Goal: Task Accomplishment & Management: Use online tool/utility

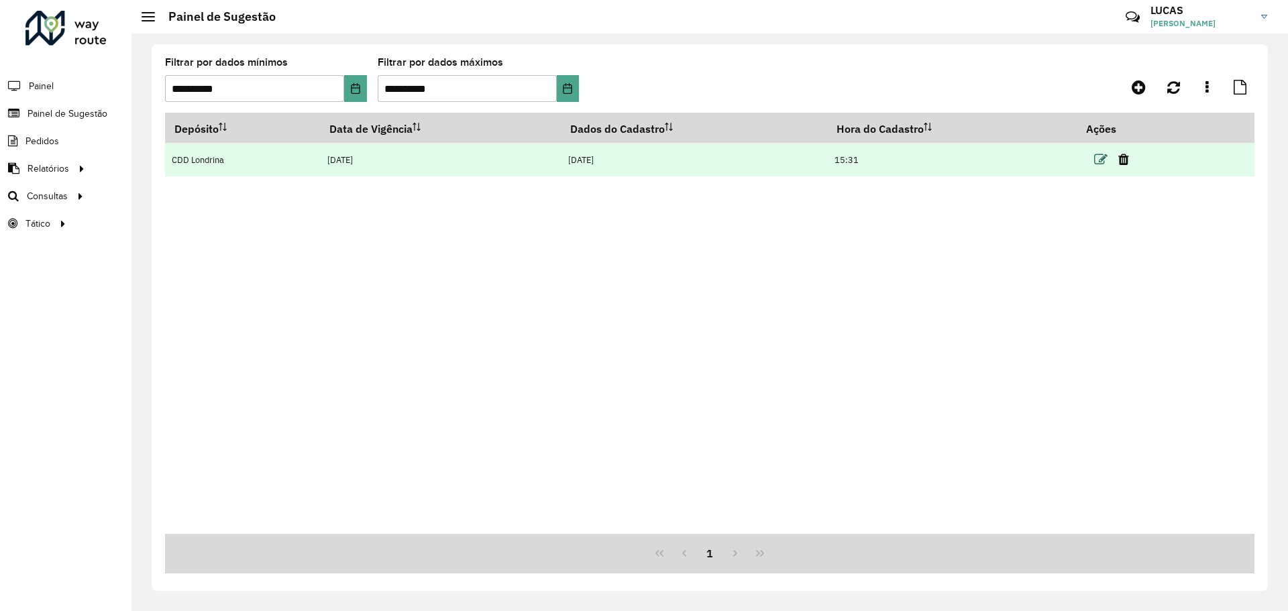
click at [1101, 162] on icon at bounding box center [1100, 159] width 13 height 13
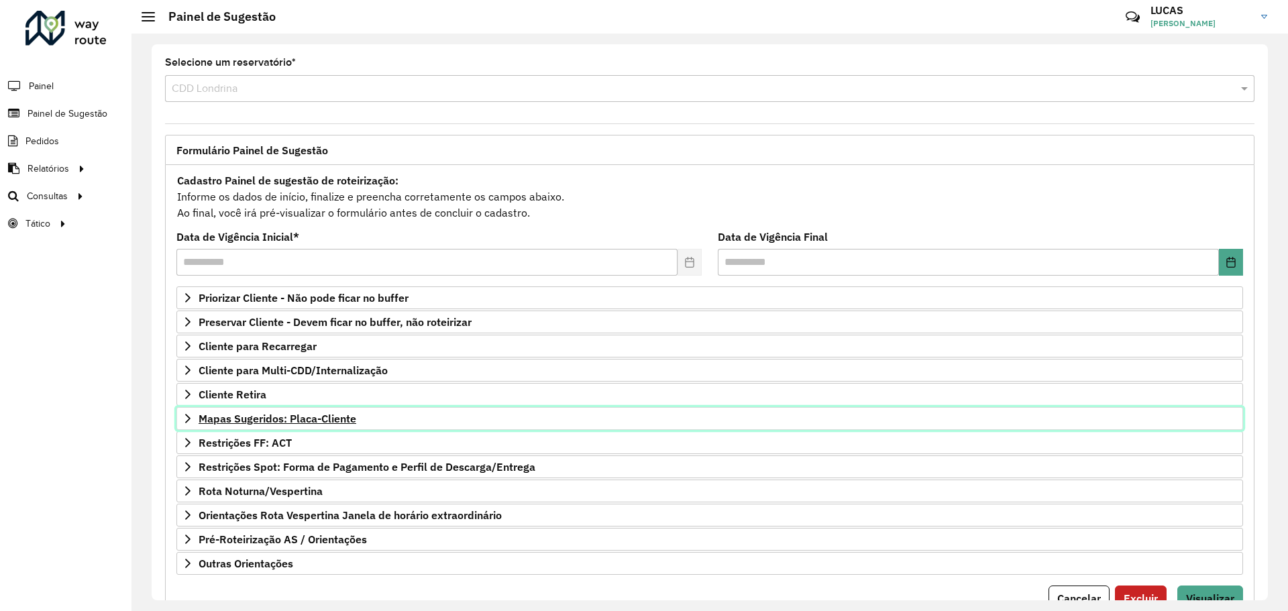
click at [249, 422] on font "Mapas Sugeridos: Placa-Cliente" at bounding box center [278, 418] width 158 height 13
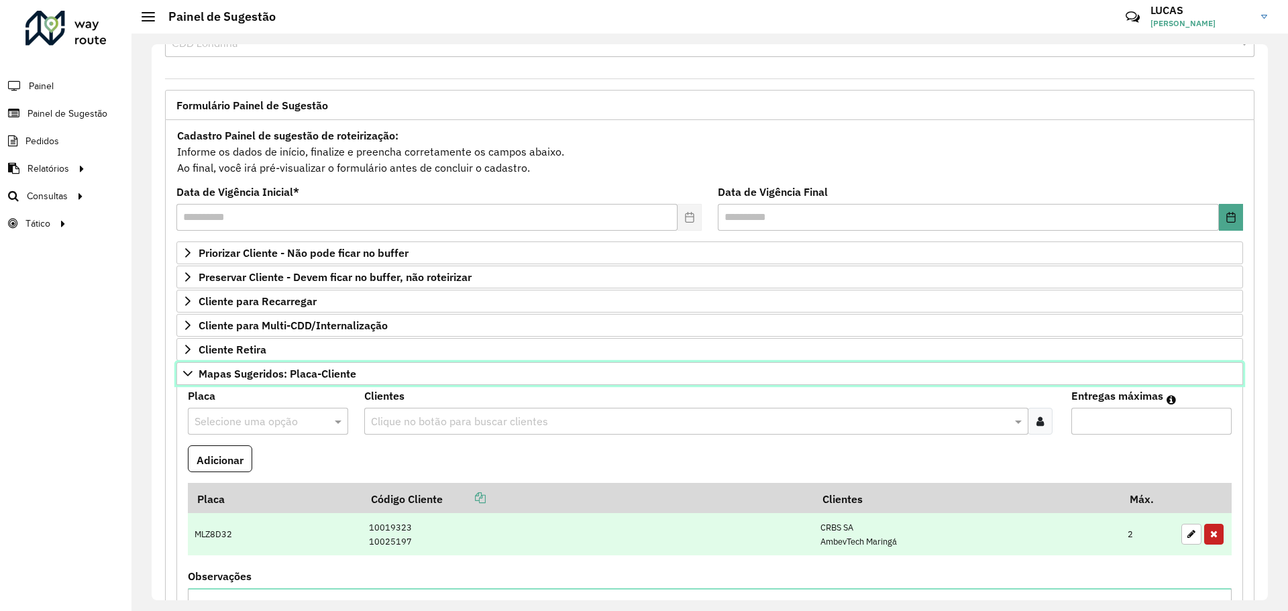
scroll to position [67, 0]
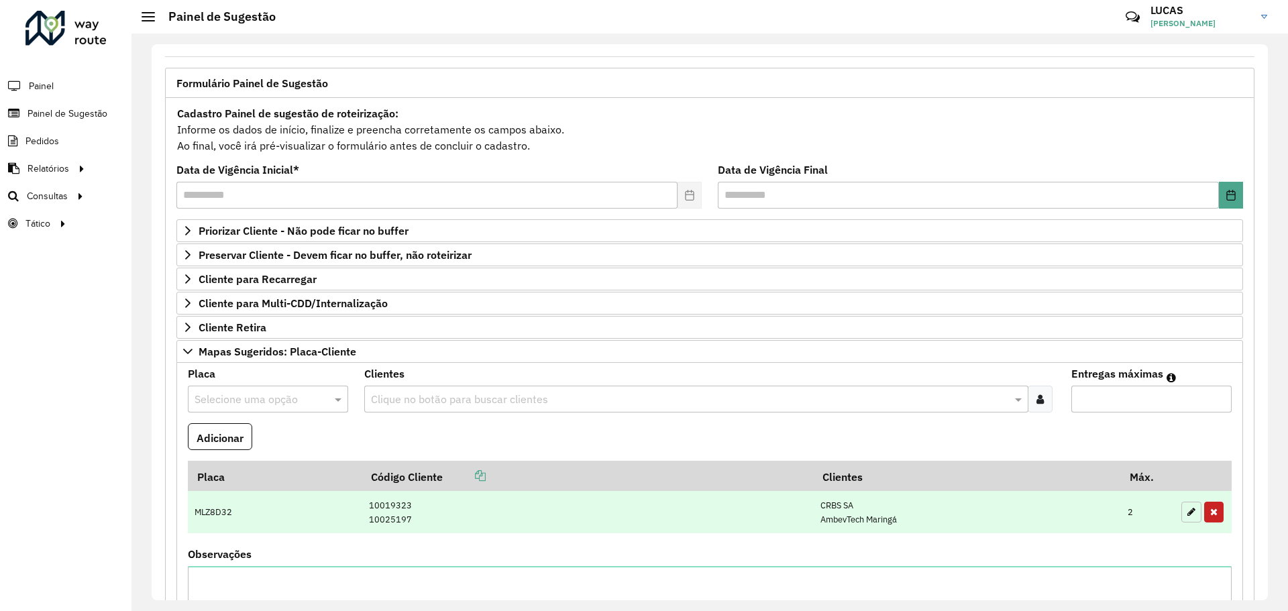
click at [1187, 516] on button "button" at bounding box center [1191, 512] width 20 height 21
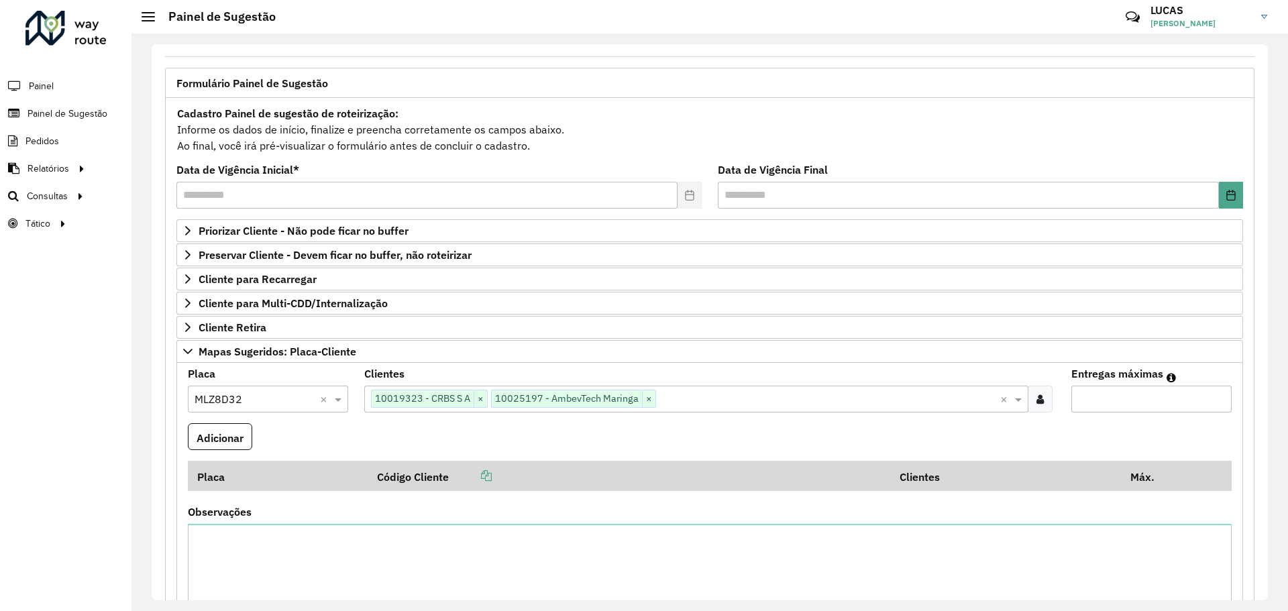
click at [240, 404] on input "text" at bounding box center [254, 400] width 120 height 16
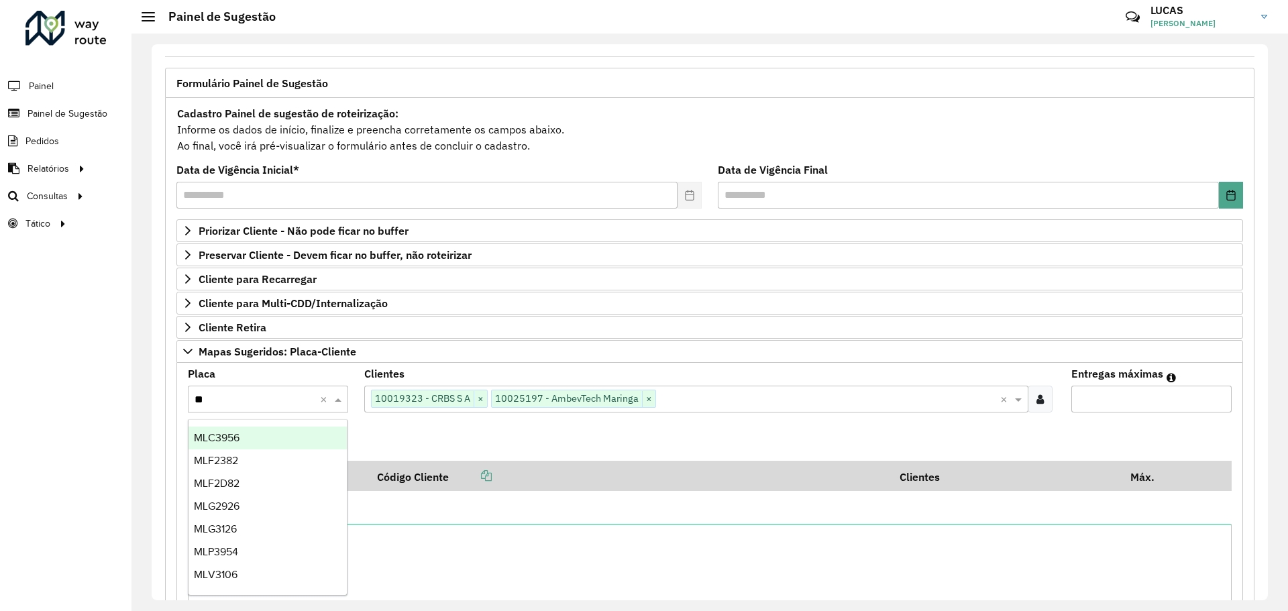
type input "***"
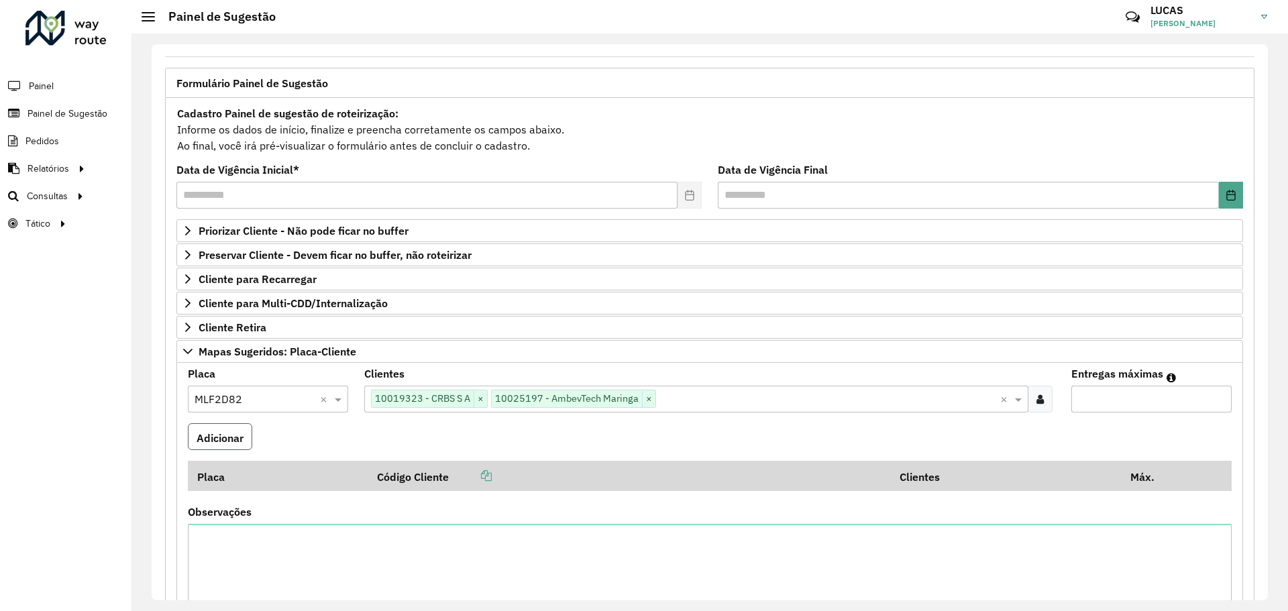
click at [220, 444] on font "Adicionar" at bounding box center [219, 437] width 47 height 13
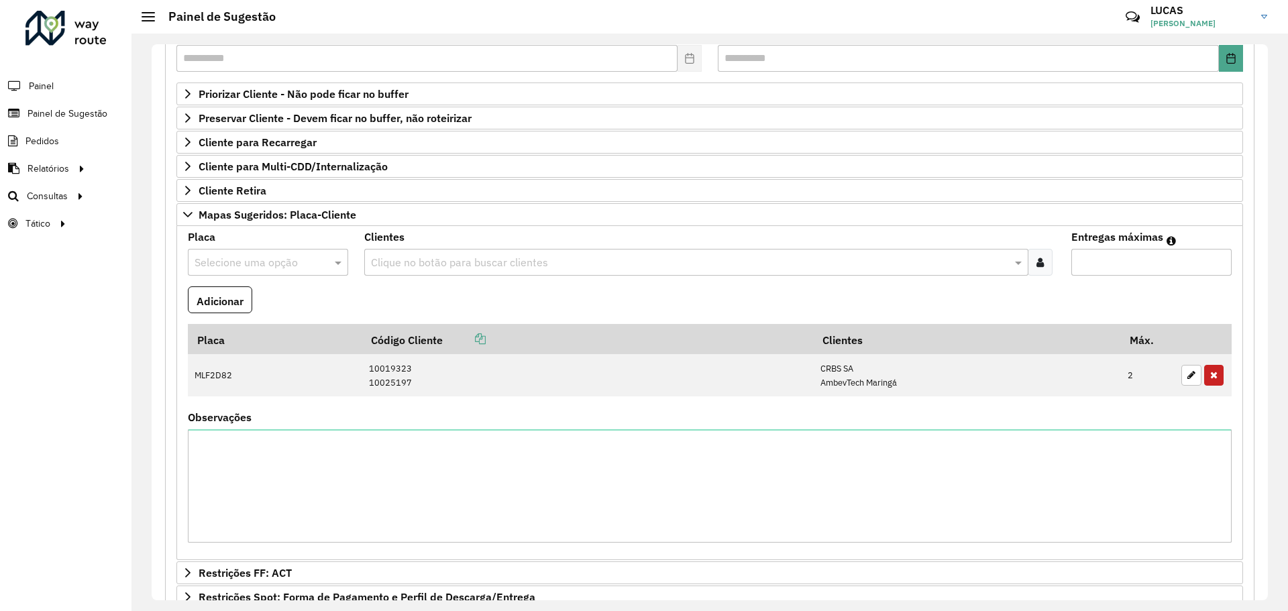
scroll to position [392, 0]
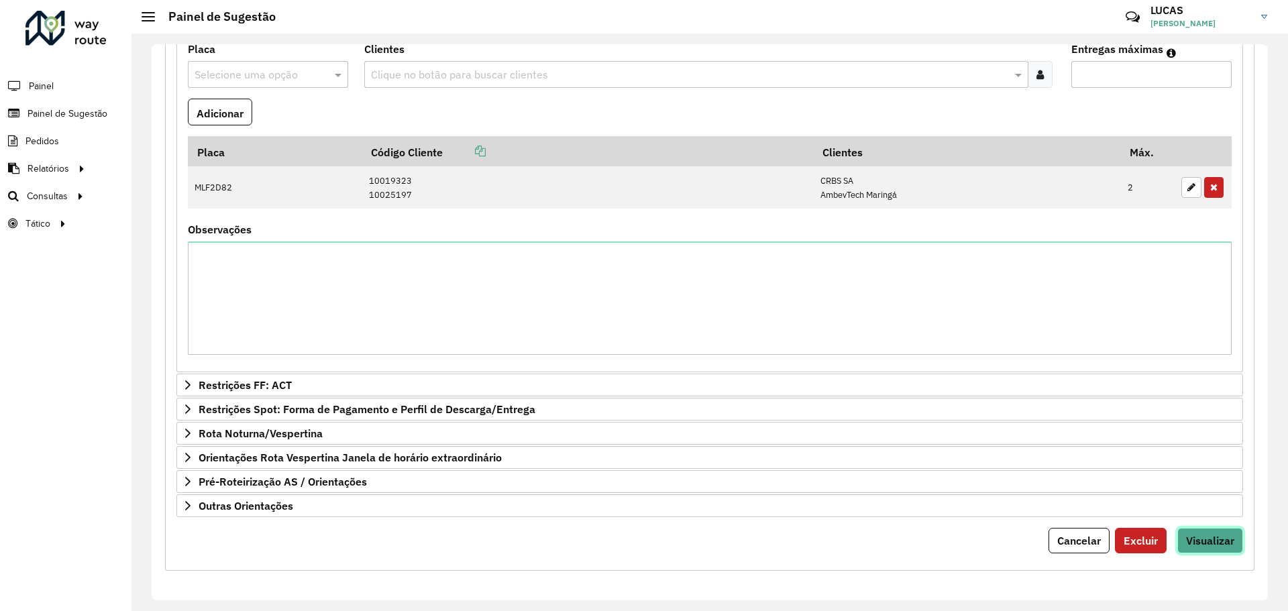
click at [1200, 542] on font "Visualizar" at bounding box center [1210, 540] width 48 height 13
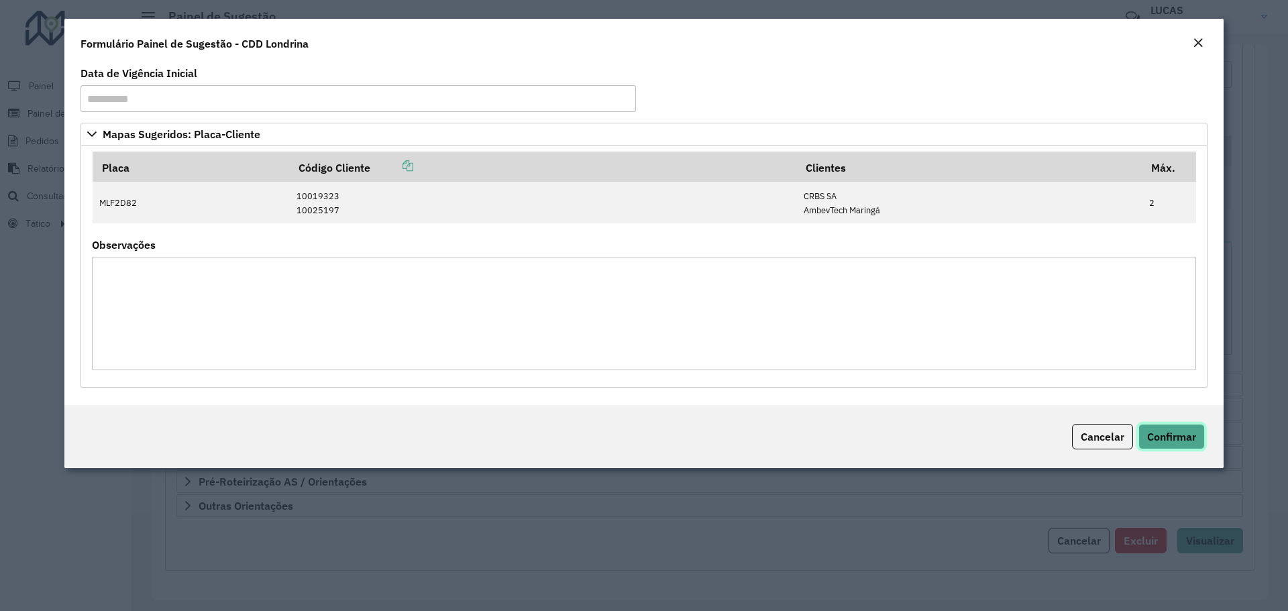
click at [1181, 431] on font "Confirmar" at bounding box center [1171, 436] width 49 height 13
